Goal: Task Accomplishment & Management: Manage account settings

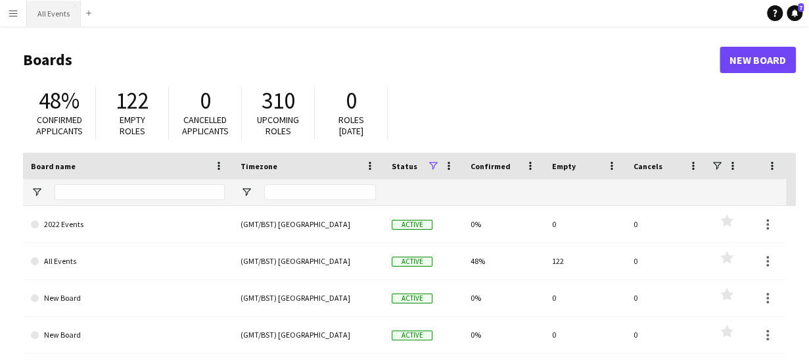
click at [50, 10] on button "All Events Close" at bounding box center [54, 14] width 54 height 26
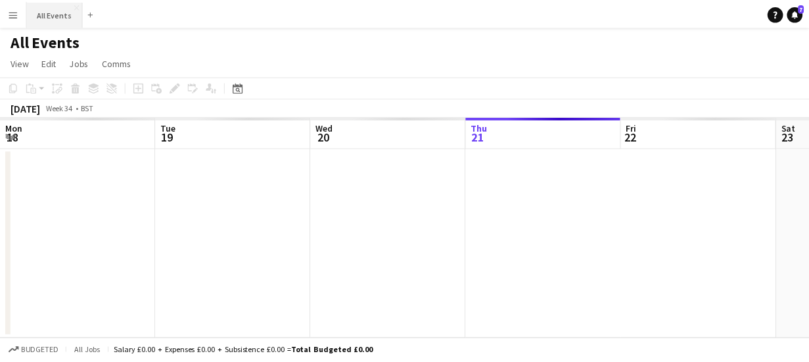
scroll to position [0, 314]
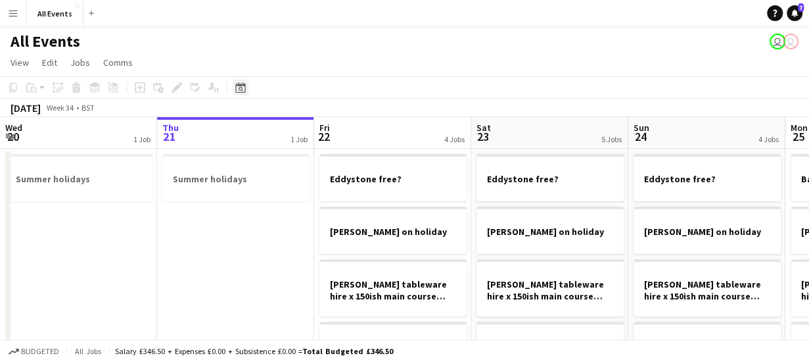
click at [242, 88] on icon "Date picker" at bounding box center [240, 87] width 11 height 11
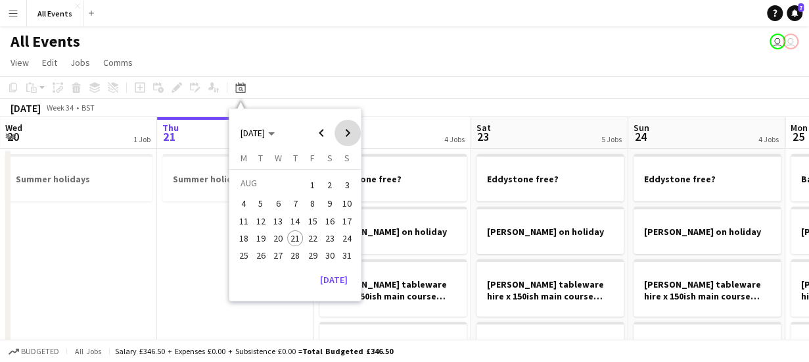
click at [348, 133] on span "Next month" at bounding box center [348, 133] width 26 height 26
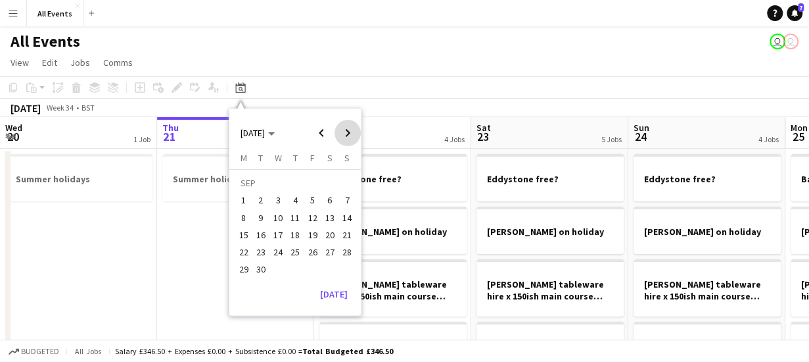
click at [348, 133] on span "Next month" at bounding box center [348, 133] width 26 height 26
click at [310, 249] on span "24" at bounding box center [313, 252] width 16 height 16
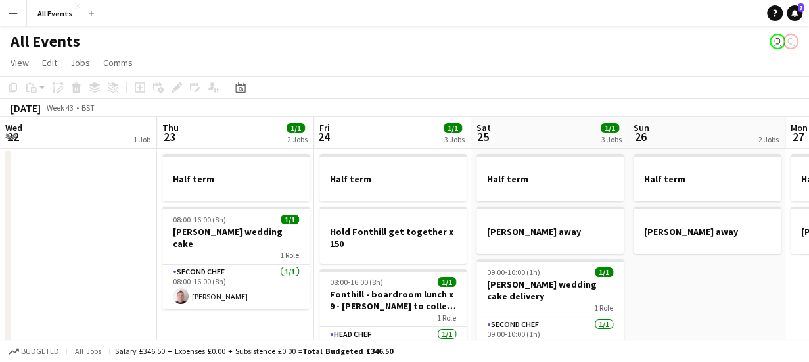
scroll to position [0, 452]
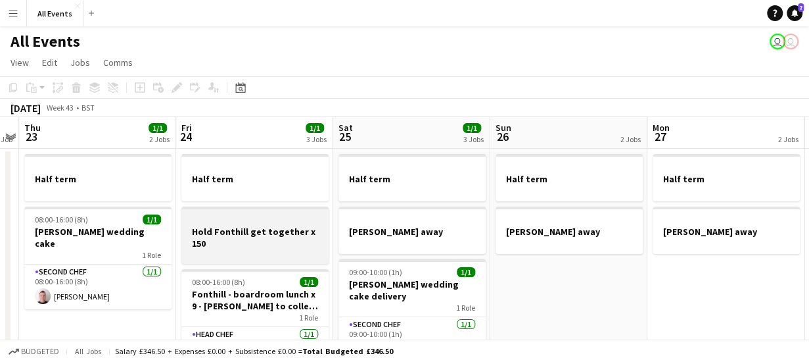
click at [241, 245] on h3 "Hold Fonthill get together x 150" at bounding box center [254, 238] width 147 height 24
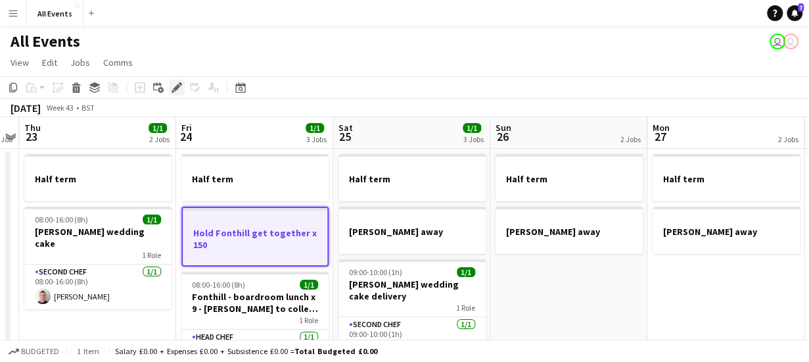
click at [172, 85] on icon "Edit" at bounding box center [177, 87] width 11 height 11
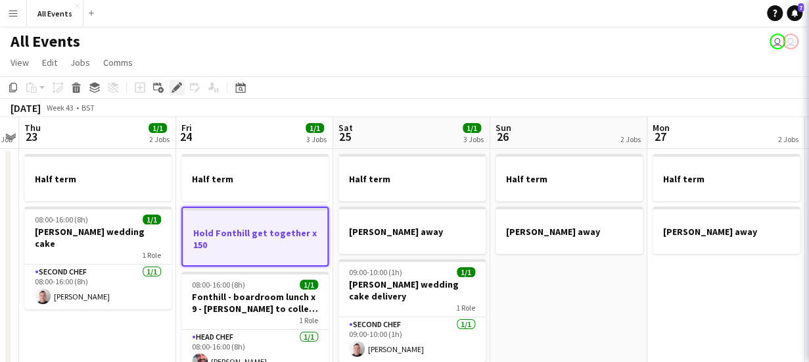
type input "*******"
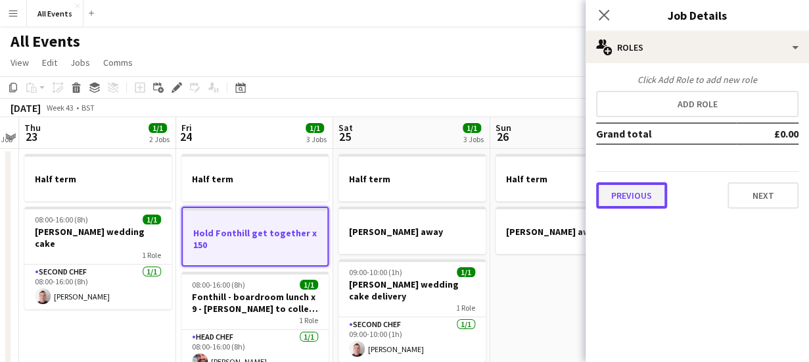
click at [621, 193] on button "Previous" at bounding box center [631, 195] width 71 height 26
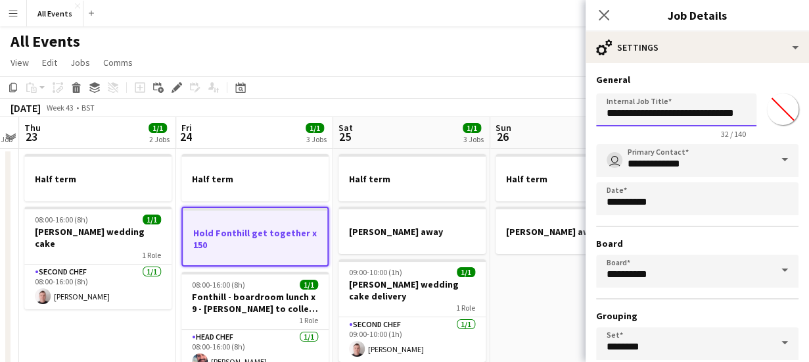
click at [688, 112] on input "**********" at bounding box center [676, 109] width 160 height 33
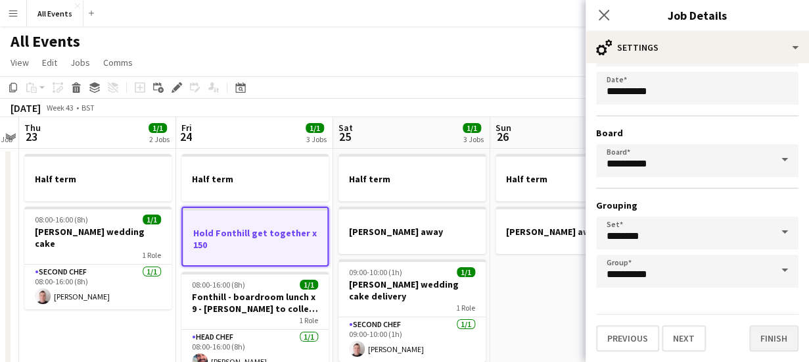
type input "**********"
click at [776, 342] on button "Finish" at bounding box center [774, 338] width 49 height 26
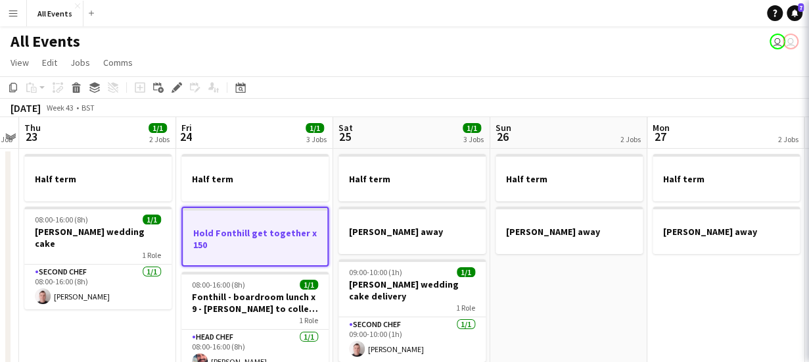
scroll to position [0, 0]
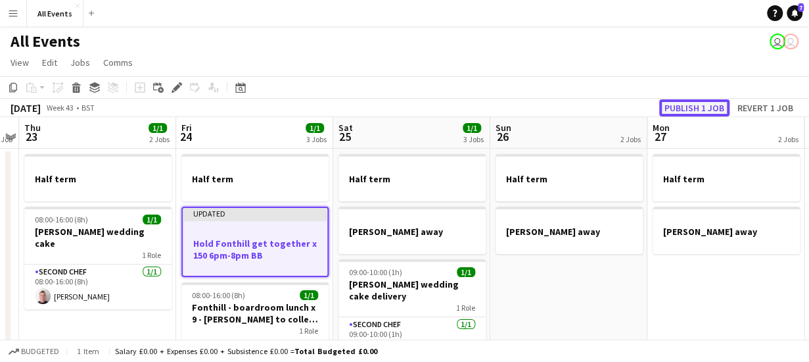
click at [702, 108] on button "Publish 1 job" at bounding box center [695, 107] width 70 height 17
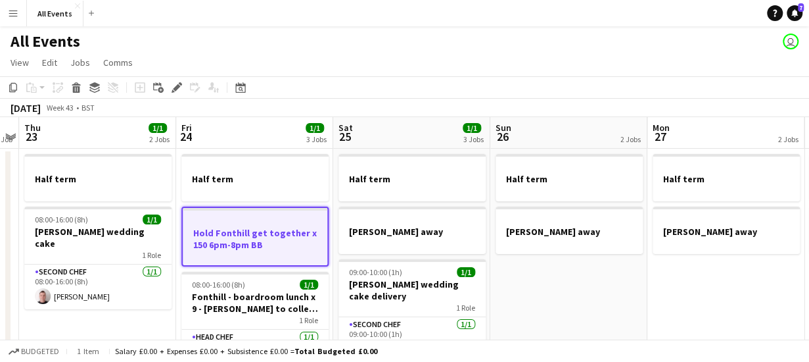
click at [320, 57] on app-page-menu "View Day view expanded Day view collapsed Month view Date picker Jump to [DATE]…" at bounding box center [404, 63] width 809 height 25
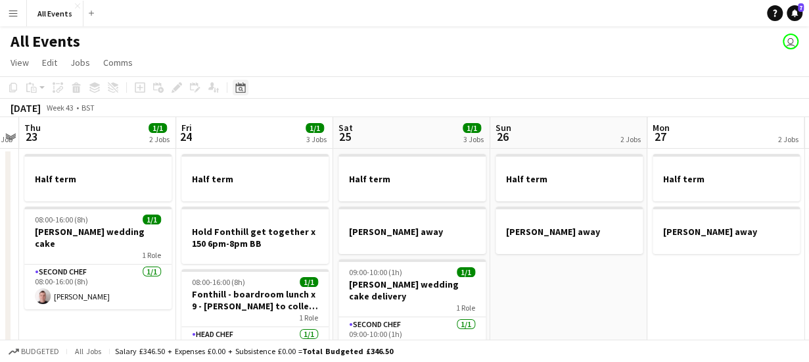
click at [242, 90] on icon at bounding box center [241, 89] width 5 height 5
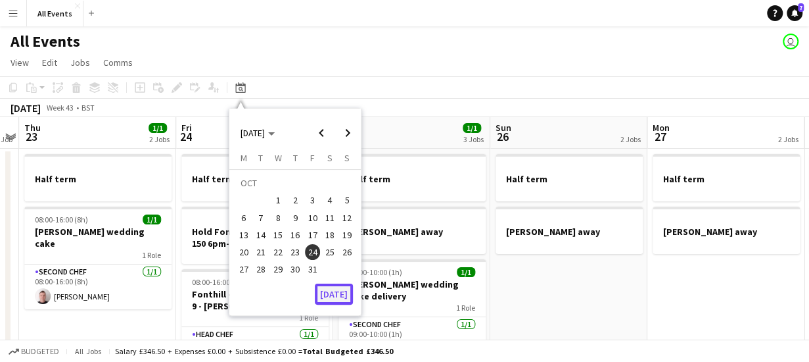
click at [340, 297] on button "[DATE]" at bounding box center [334, 293] width 38 height 21
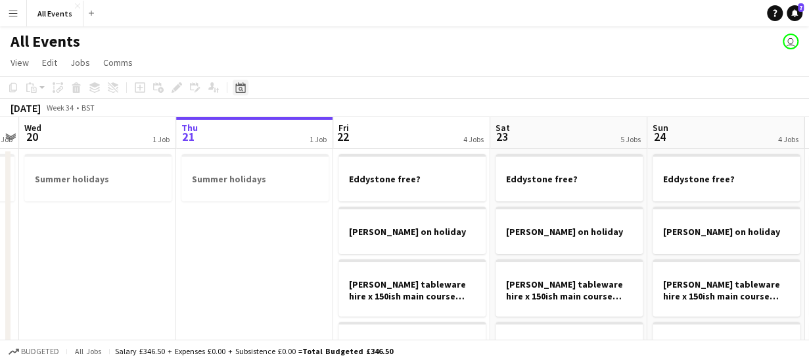
click at [241, 87] on icon at bounding box center [241, 89] width 5 height 5
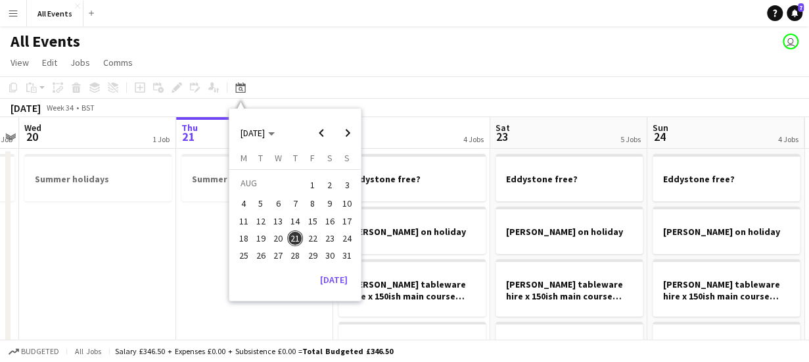
click at [329, 252] on span "30" at bounding box center [330, 255] width 16 height 16
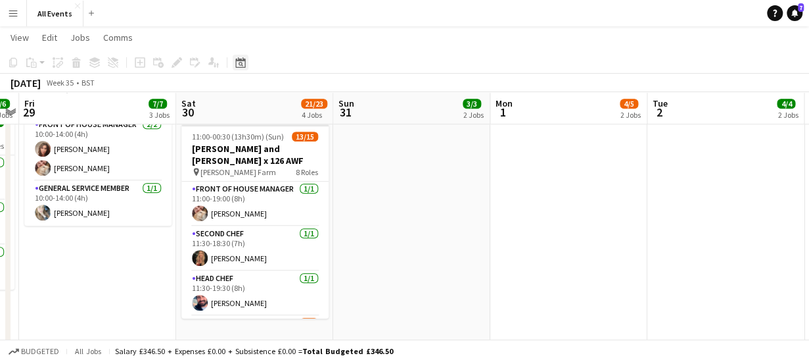
click at [243, 61] on icon "Date picker" at bounding box center [240, 62] width 11 height 11
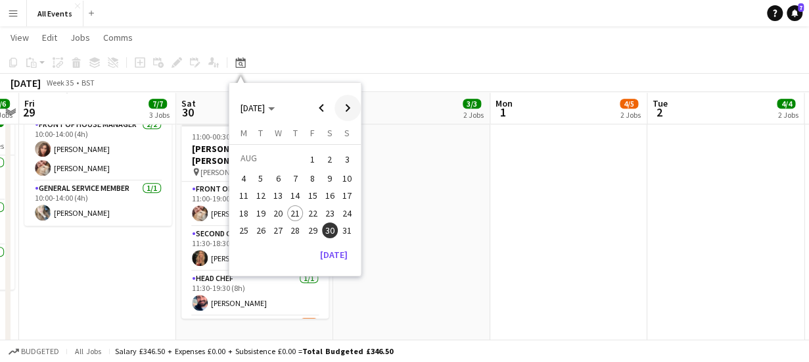
click at [347, 105] on span "Next month" at bounding box center [348, 108] width 26 height 26
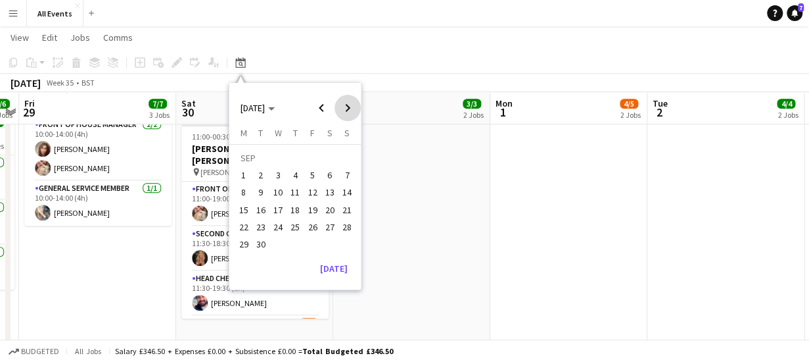
click at [347, 105] on span "Next month" at bounding box center [348, 108] width 26 height 26
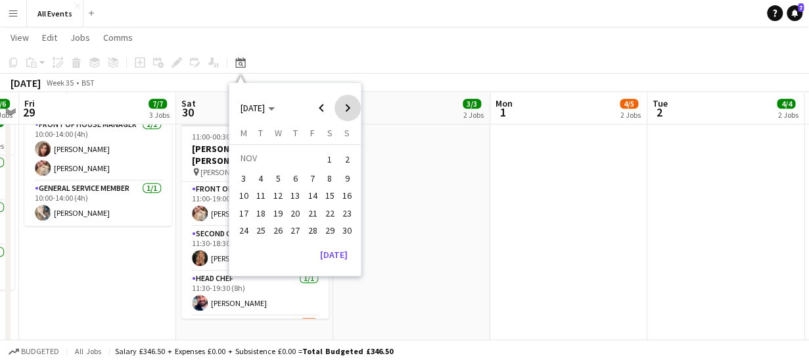
click at [347, 105] on span "Next month" at bounding box center [348, 108] width 26 height 26
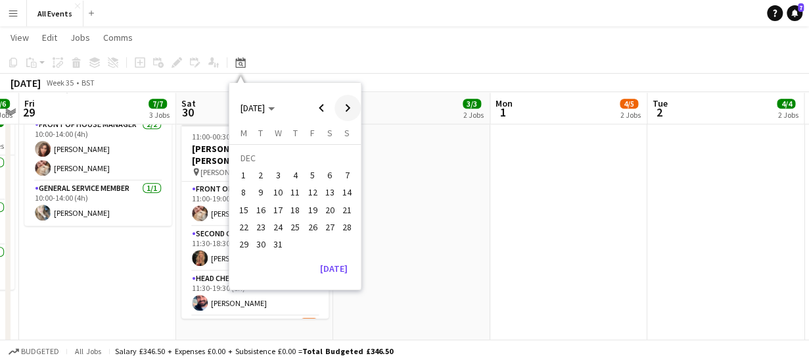
click at [347, 105] on span "Next month" at bounding box center [348, 108] width 26 height 26
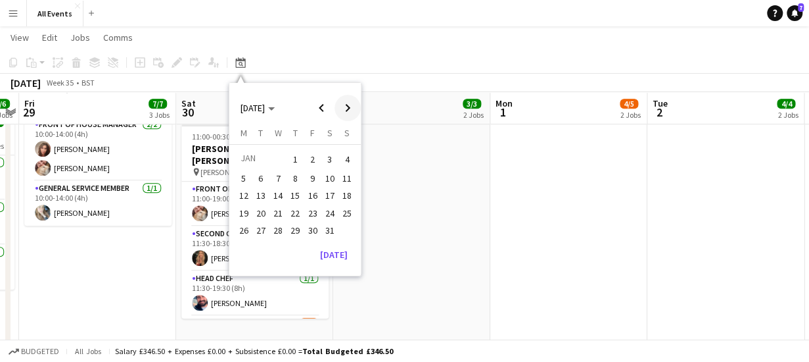
click at [347, 105] on span "Next month" at bounding box center [348, 108] width 26 height 26
click at [314, 211] on span "20" at bounding box center [313, 213] width 16 height 16
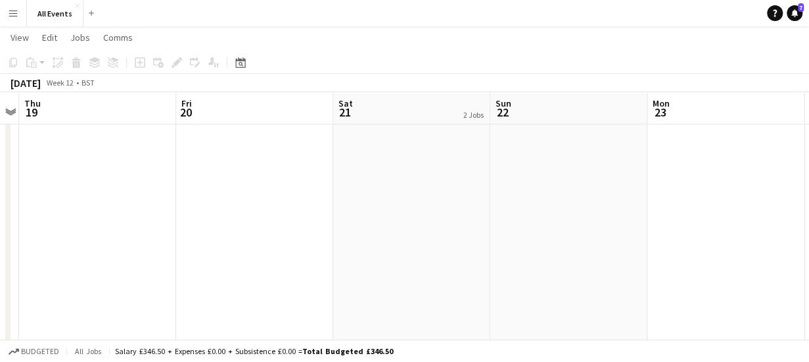
click at [279, 140] on app-date-cell at bounding box center [254, 84] width 157 height 542
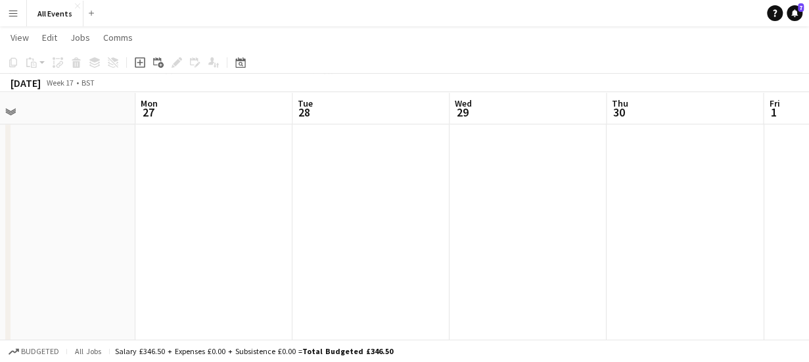
scroll to position [0, 530]
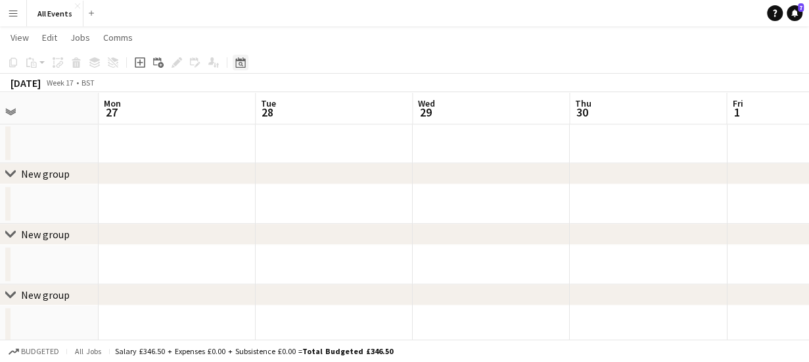
click at [246, 65] on div "Date picker" at bounding box center [241, 63] width 16 height 16
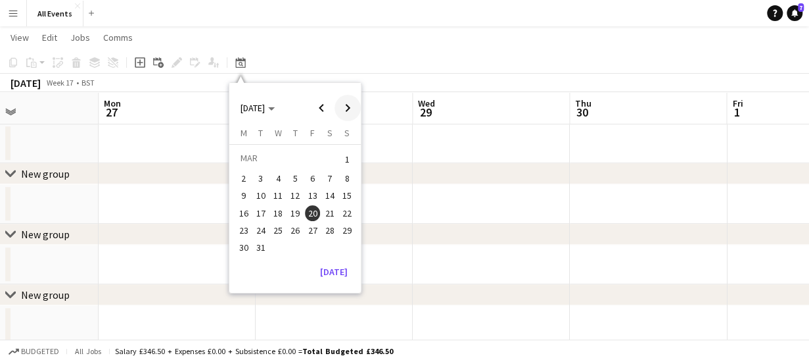
click at [346, 107] on span "Next month" at bounding box center [348, 108] width 26 height 26
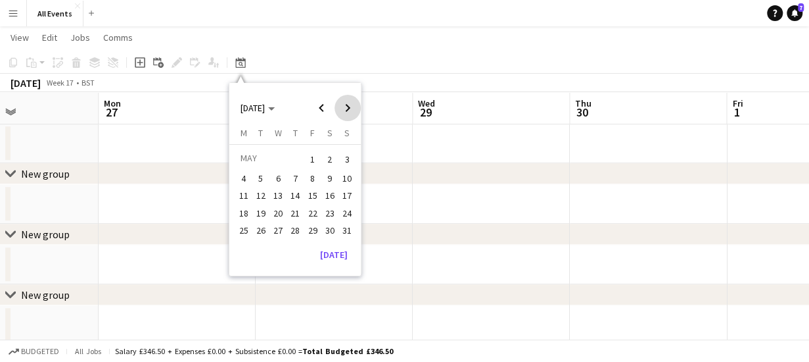
click at [346, 107] on span "Next month" at bounding box center [348, 108] width 26 height 26
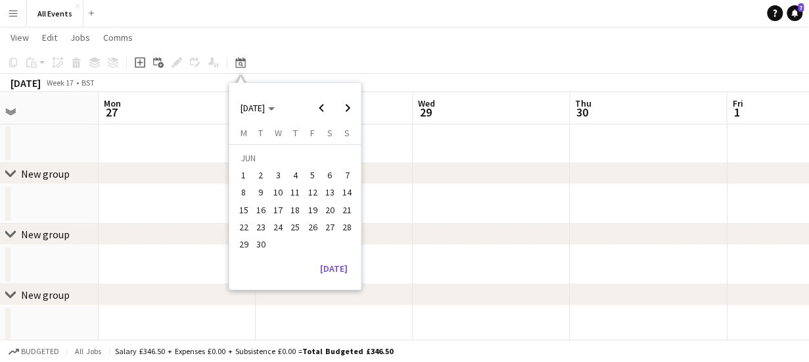
click at [327, 176] on span "6" at bounding box center [330, 175] width 16 height 16
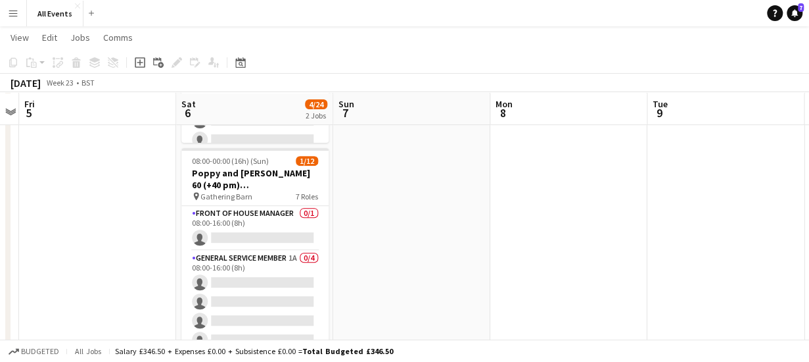
scroll to position [206, 0]
click at [244, 63] on icon "Date picker" at bounding box center [240, 62] width 11 height 11
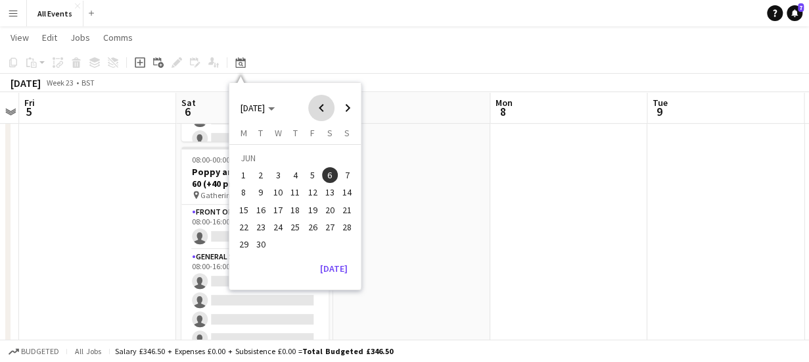
click at [320, 105] on span "Previous month" at bounding box center [321, 108] width 26 height 26
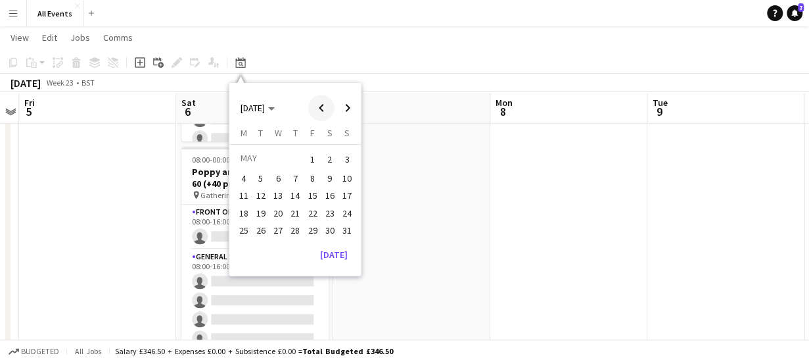
click at [320, 105] on span "Previous month" at bounding box center [321, 108] width 26 height 26
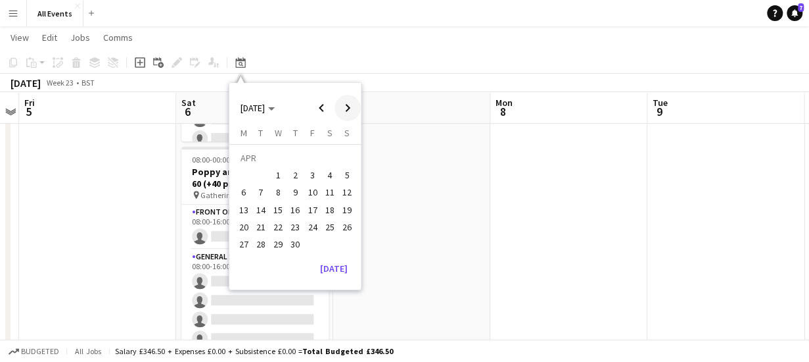
click at [348, 105] on span "Next month" at bounding box center [348, 108] width 26 height 26
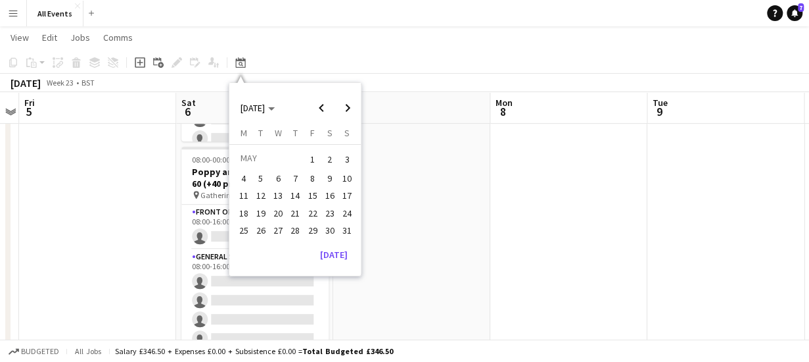
click at [241, 176] on span "4" at bounding box center [244, 178] width 16 height 16
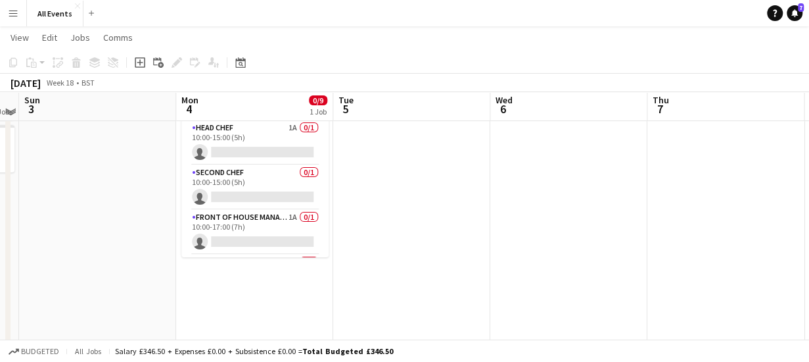
scroll to position [97, 0]
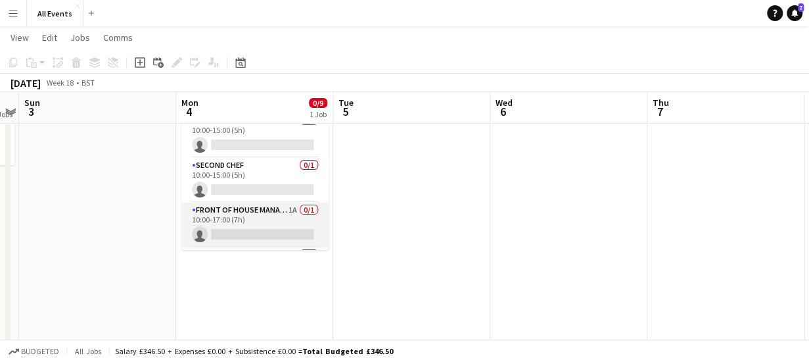
click at [260, 221] on app-card-role "Front of House Manager 1A 0/1 10:00-17:00 (7h) single-neutral-actions" at bounding box center [254, 225] width 147 height 45
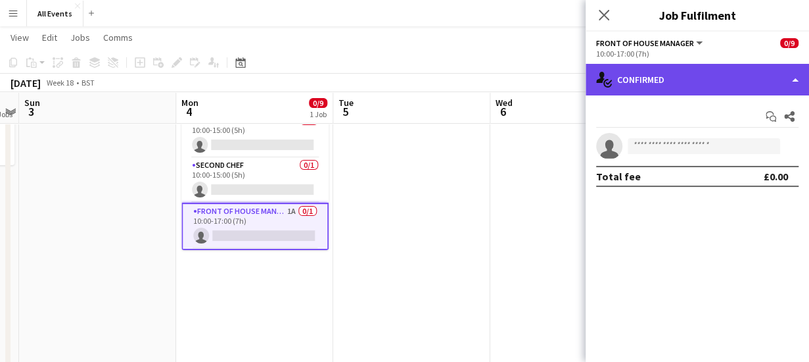
click at [700, 76] on div "single-neutral-actions-check-2 Confirmed" at bounding box center [698, 80] width 224 height 32
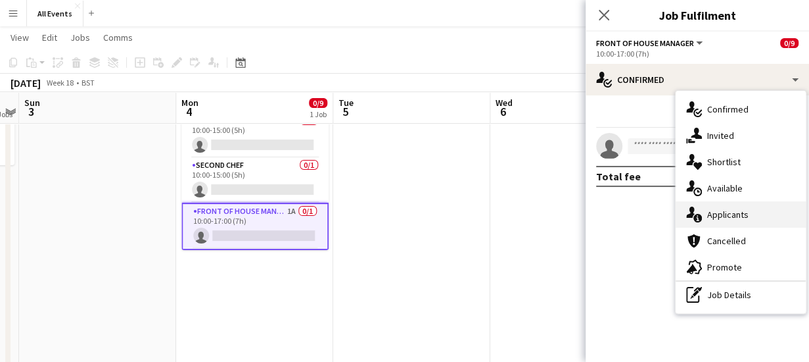
click at [747, 213] on div "single-neutral-actions-information Applicants" at bounding box center [741, 214] width 130 height 26
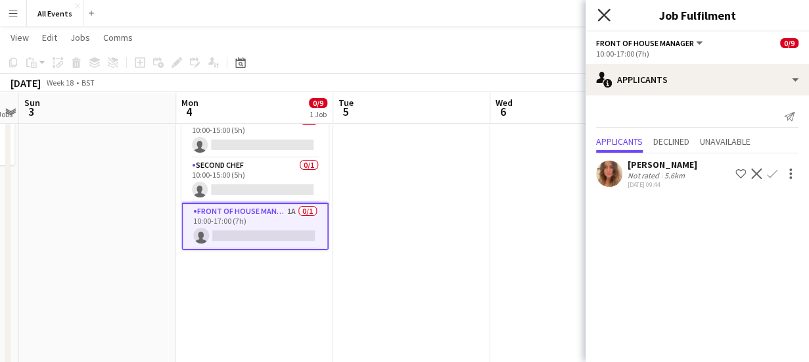
click at [603, 14] on icon at bounding box center [604, 15] width 12 height 12
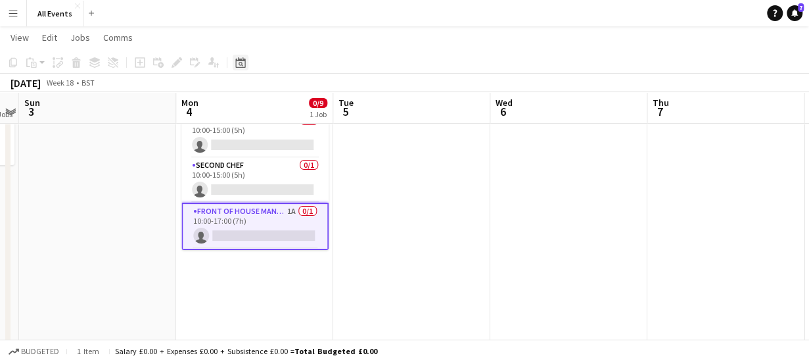
click at [239, 66] on icon "Date picker" at bounding box center [240, 62] width 11 height 11
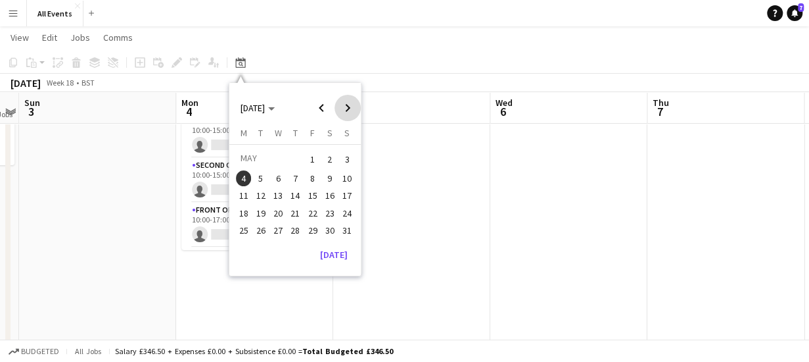
click at [350, 105] on span "Next month" at bounding box center [348, 108] width 26 height 26
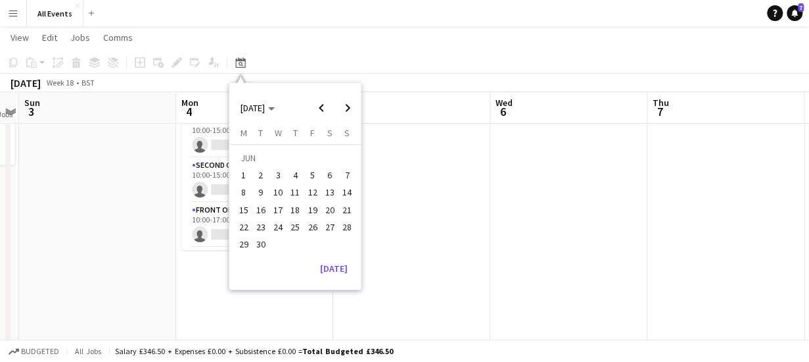
click at [331, 190] on span "13" at bounding box center [330, 193] width 16 height 16
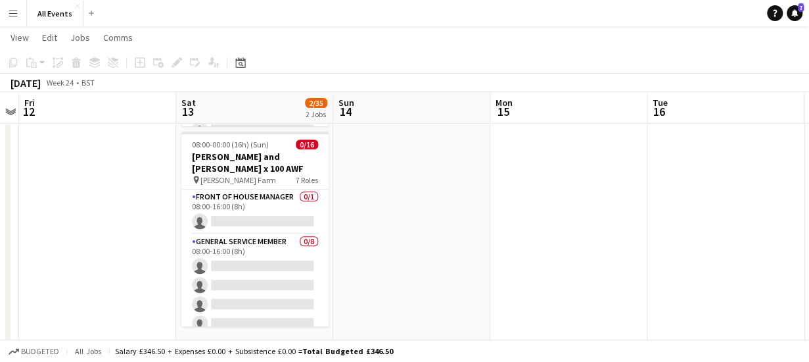
scroll to position [222, 0]
click at [245, 61] on icon at bounding box center [240, 62] width 10 height 11
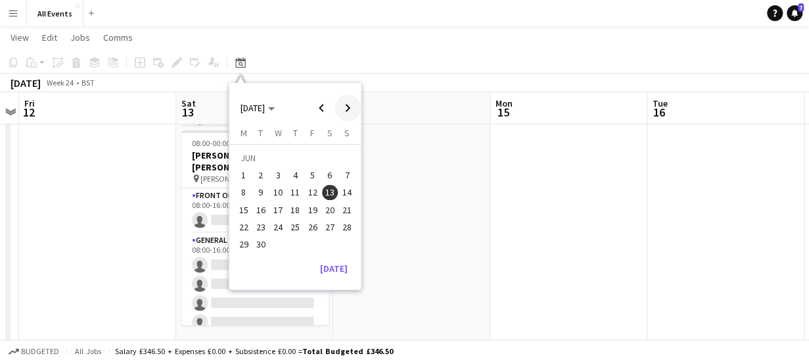
click at [347, 105] on span "Next month" at bounding box center [348, 108] width 26 height 26
click at [318, 103] on span "Previous month" at bounding box center [321, 108] width 26 height 26
click at [330, 210] on span "20" at bounding box center [330, 210] width 16 height 16
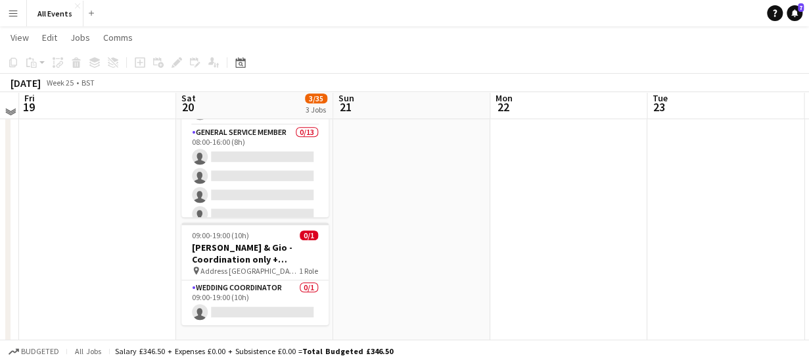
scroll to position [350, 0]
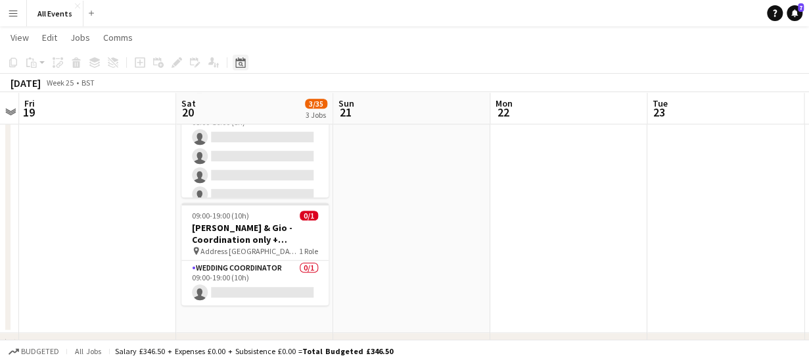
click at [241, 59] on icon at bounding box center [240, 62] width 10 height 11
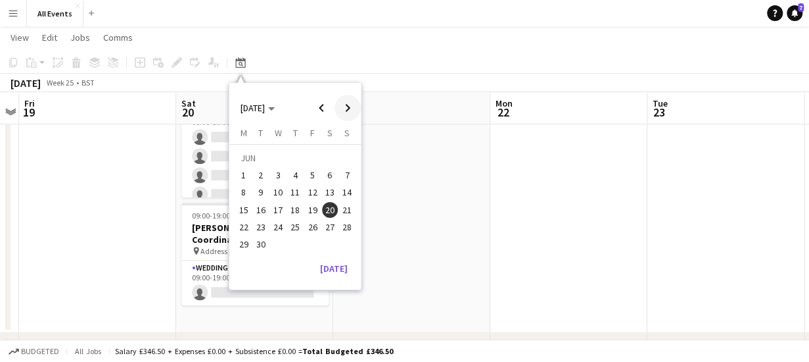
click at [351, 105] on span "Next month" at bounding box center [348, 108] width 26 height 26
click at [329, 188] on span "11" at bounding box center [330, 193] width 16 height 16
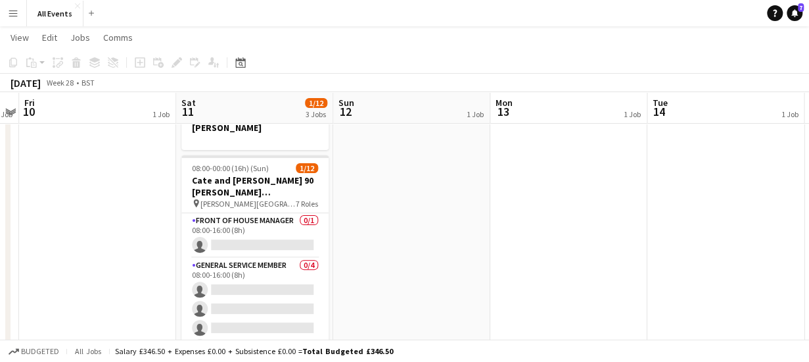
scroll to position [0, 0]
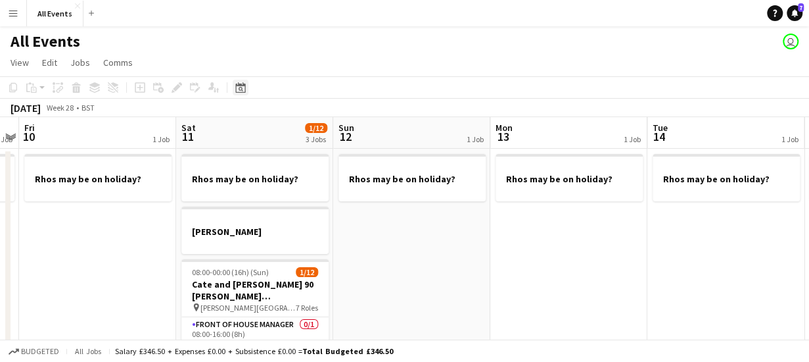
click at [241, 89] on icon at bounding box center [241, 89] width 5 height 5
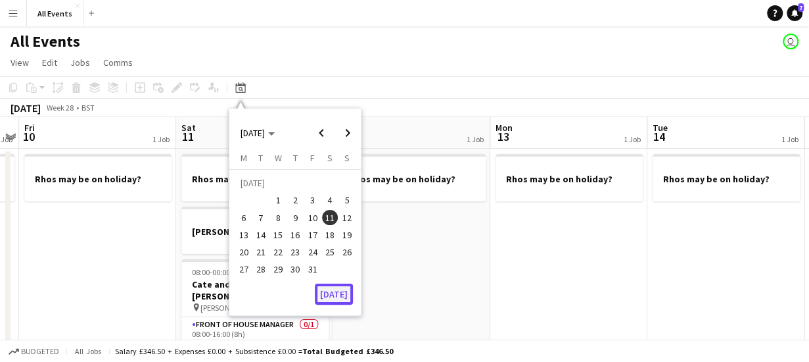
click at [334, 295] on button "[DATE]" at bounding box center [334, 293] width 38 height 21
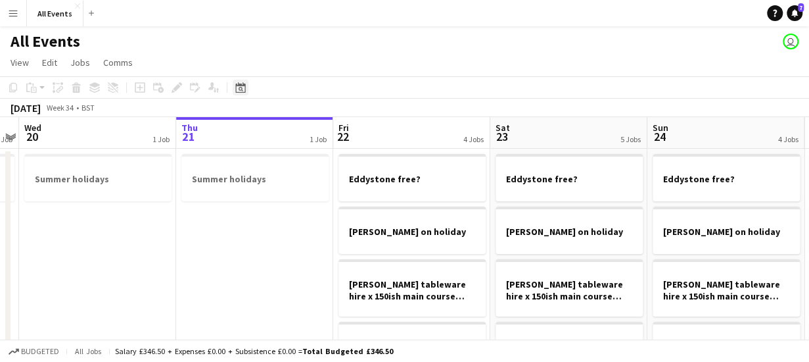
click at [240, 87] on icon "Date picker" at bounding box center [240, 87] width 11 height 11
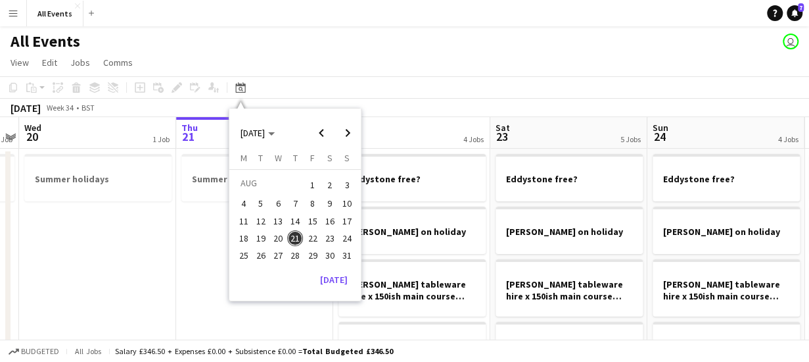
click at [331, 200] on span "9" at bounding box center [330, 204] width 16 height 16
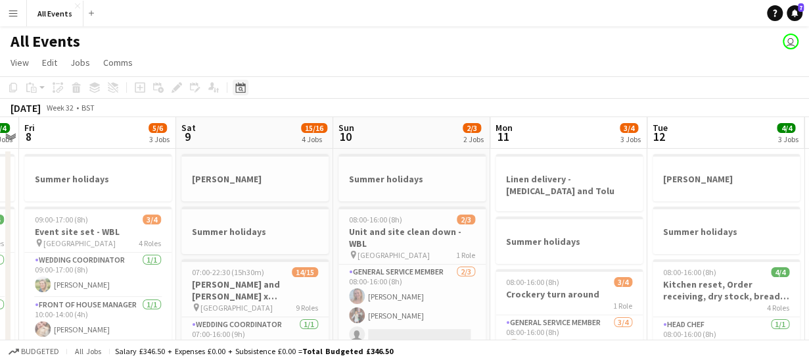
click at [243, 84] on icon at bounding box center [240, 87] width 10 height 11
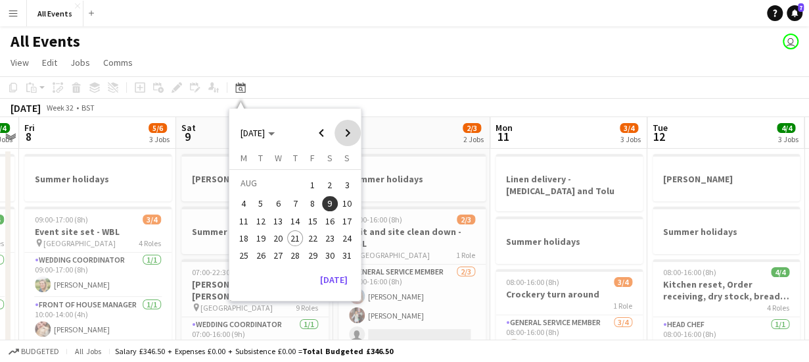
click at [350, 131] on span "Next month" at bounding box center [348, 133] width 26 height 26
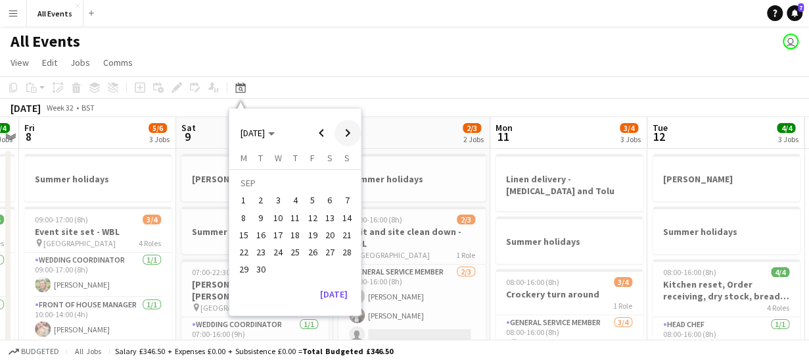
click at [350, 131] on span "Next month" at bounding box center [348, 133] width 26 height 26
click at [343, 199] on span "5" at bounding box center [347, 201] width 16 height 16
